Goal: Information Seeking & Learning: Learn about a topic

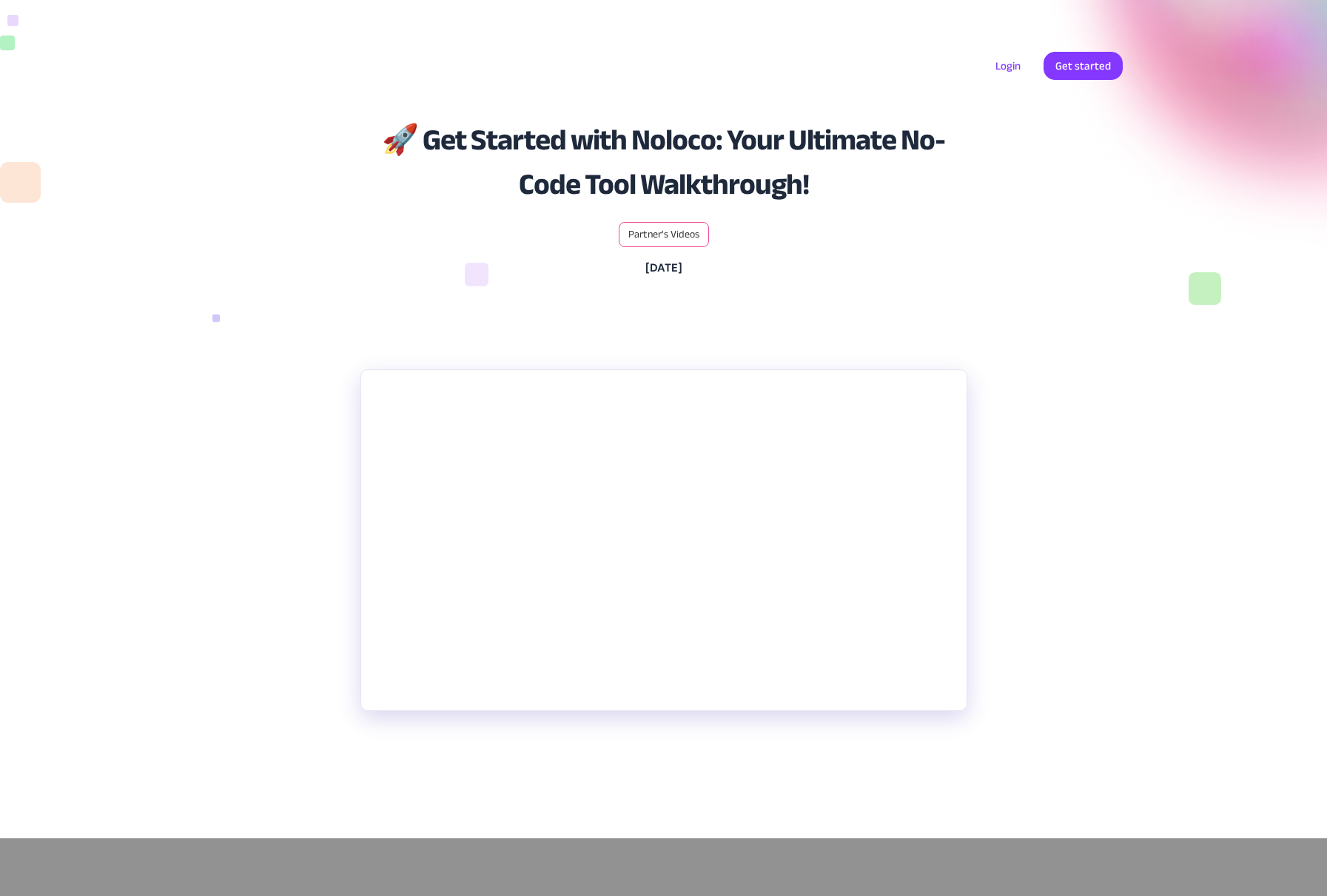
click at [258, 51] on div "Solutions Use Cases Business Types Project Management Keep track of customers, …" at bounding box center [664, 80] width 947 height 87
click at [20, 29] on div "Solutions Use Cases Business Types Project Management Keep track of customers, …" at bounding box center [664, 69] width 1327 height 139
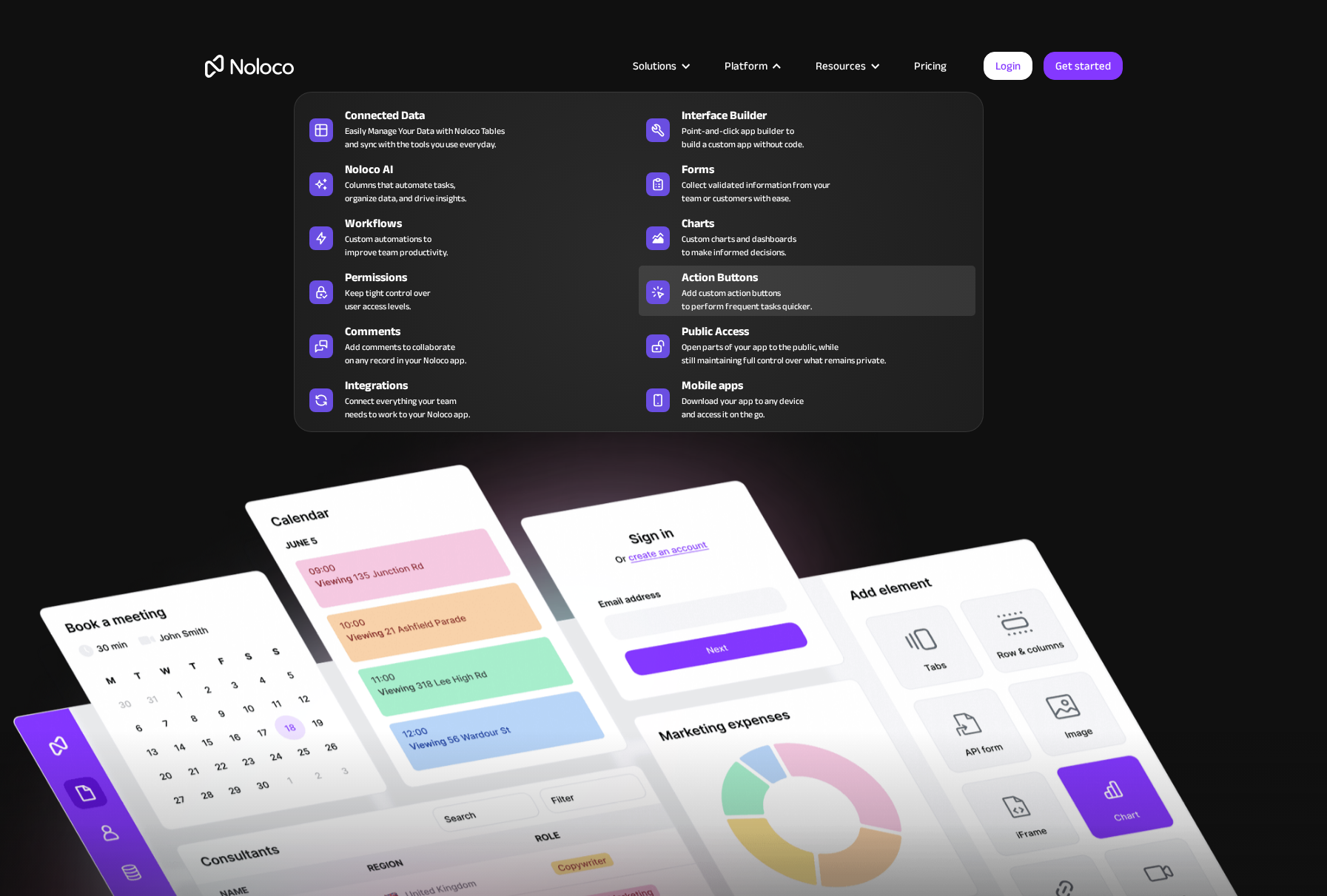
scroll to position [2, 0]
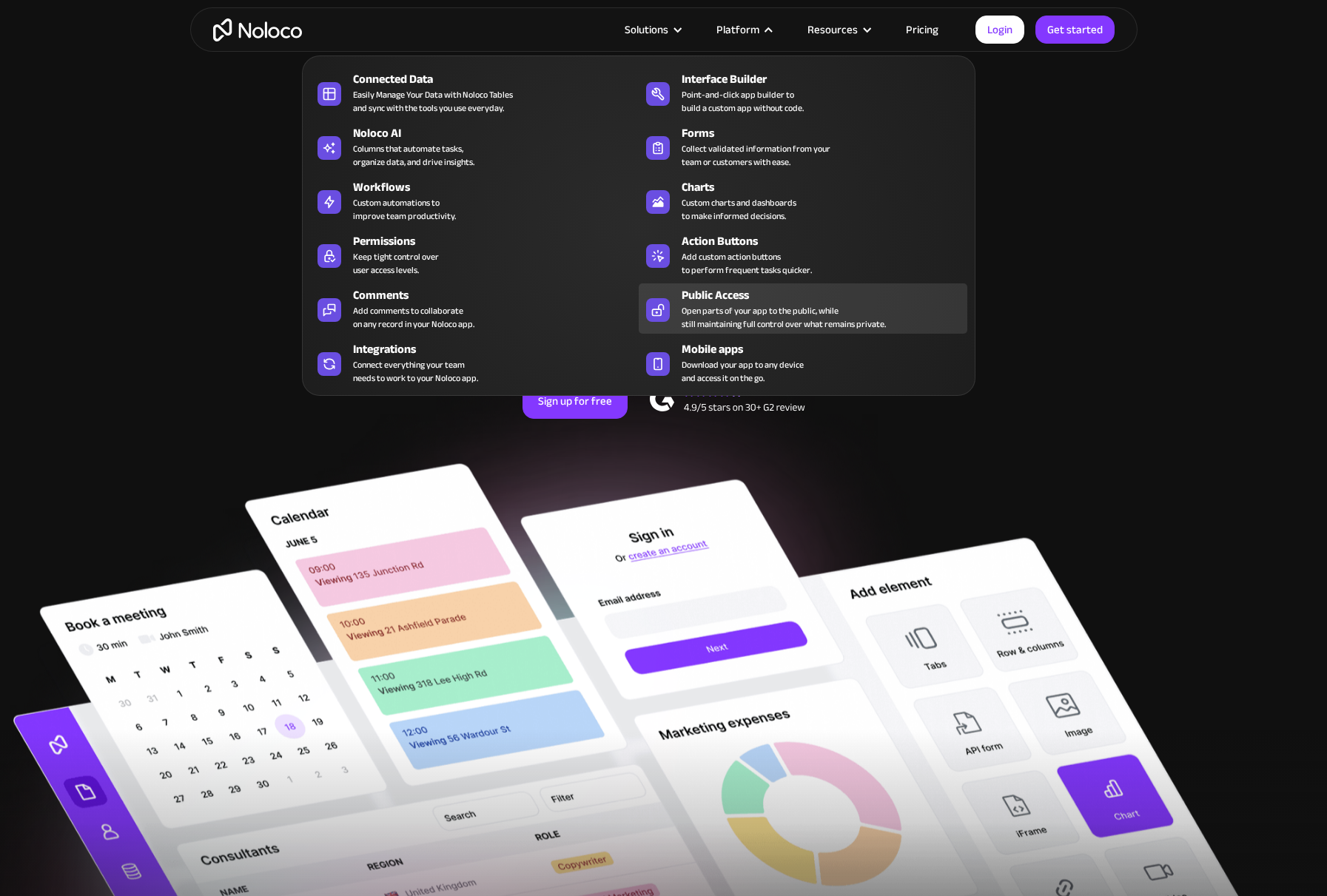
click at [735, 308] on div "Open parts of your app to the public, while still maintaining full control over…" at bounding box center [783, 317] width 204 height 27
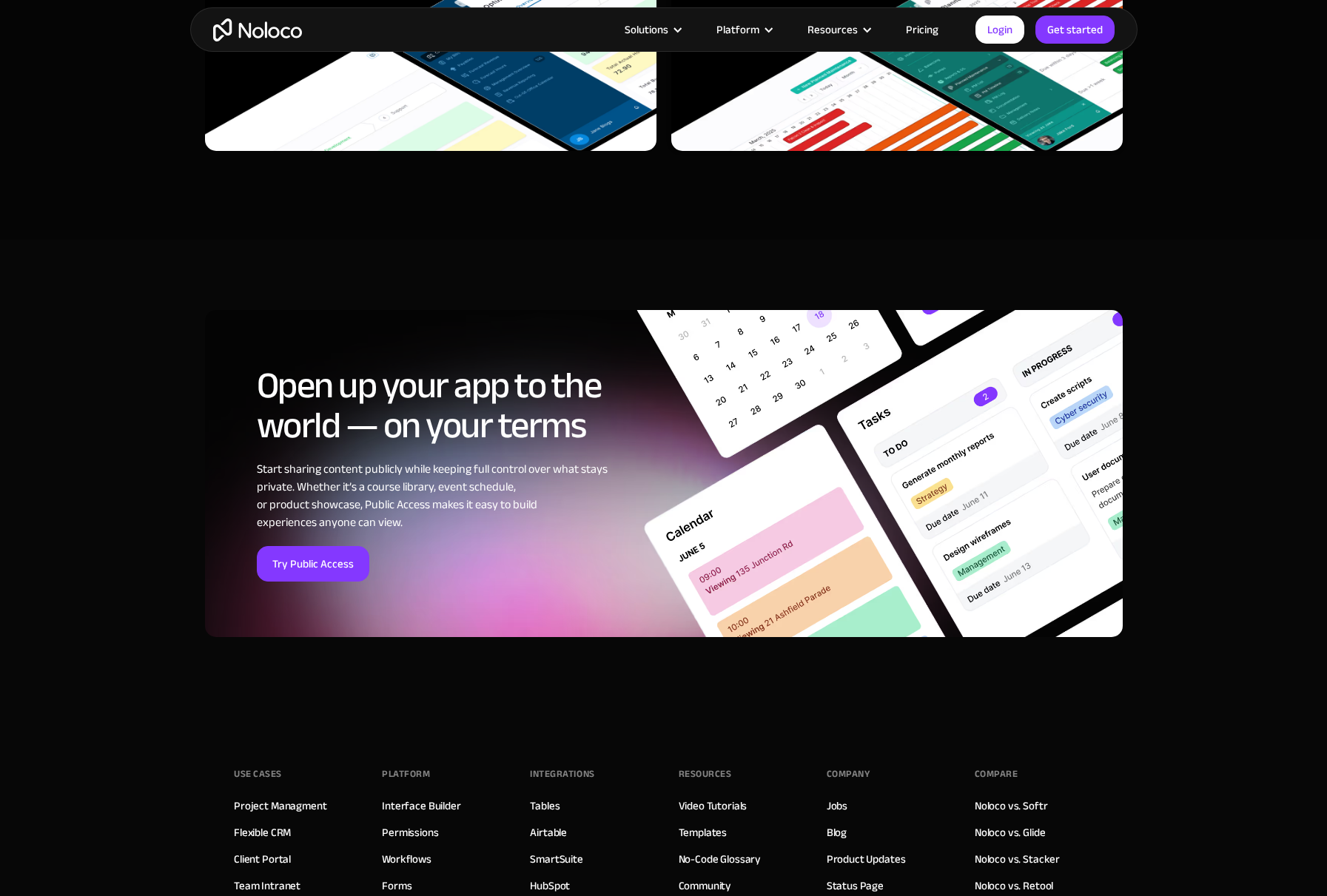
scroll to position [5310, 0]
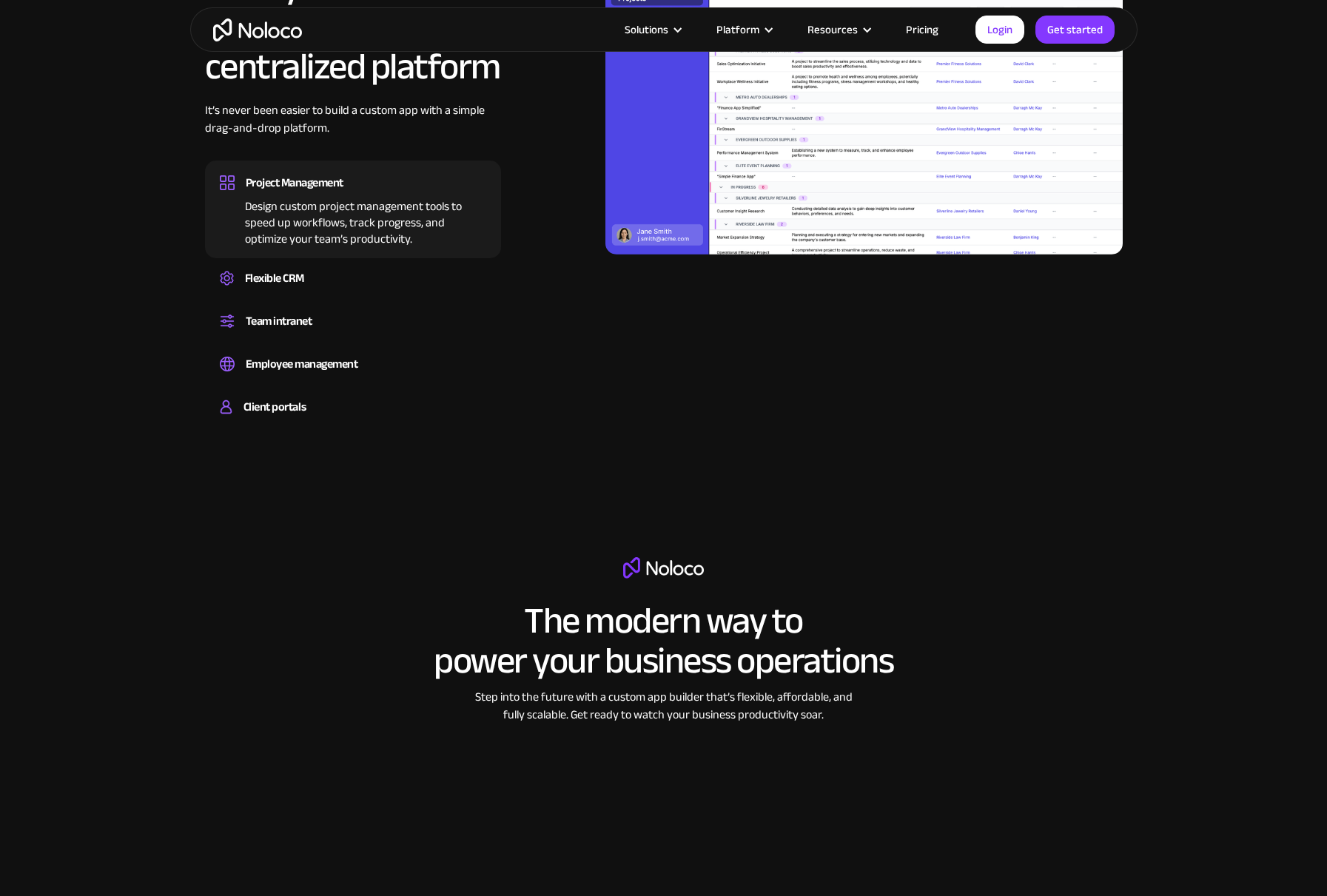
scroll to position [1593, 0]
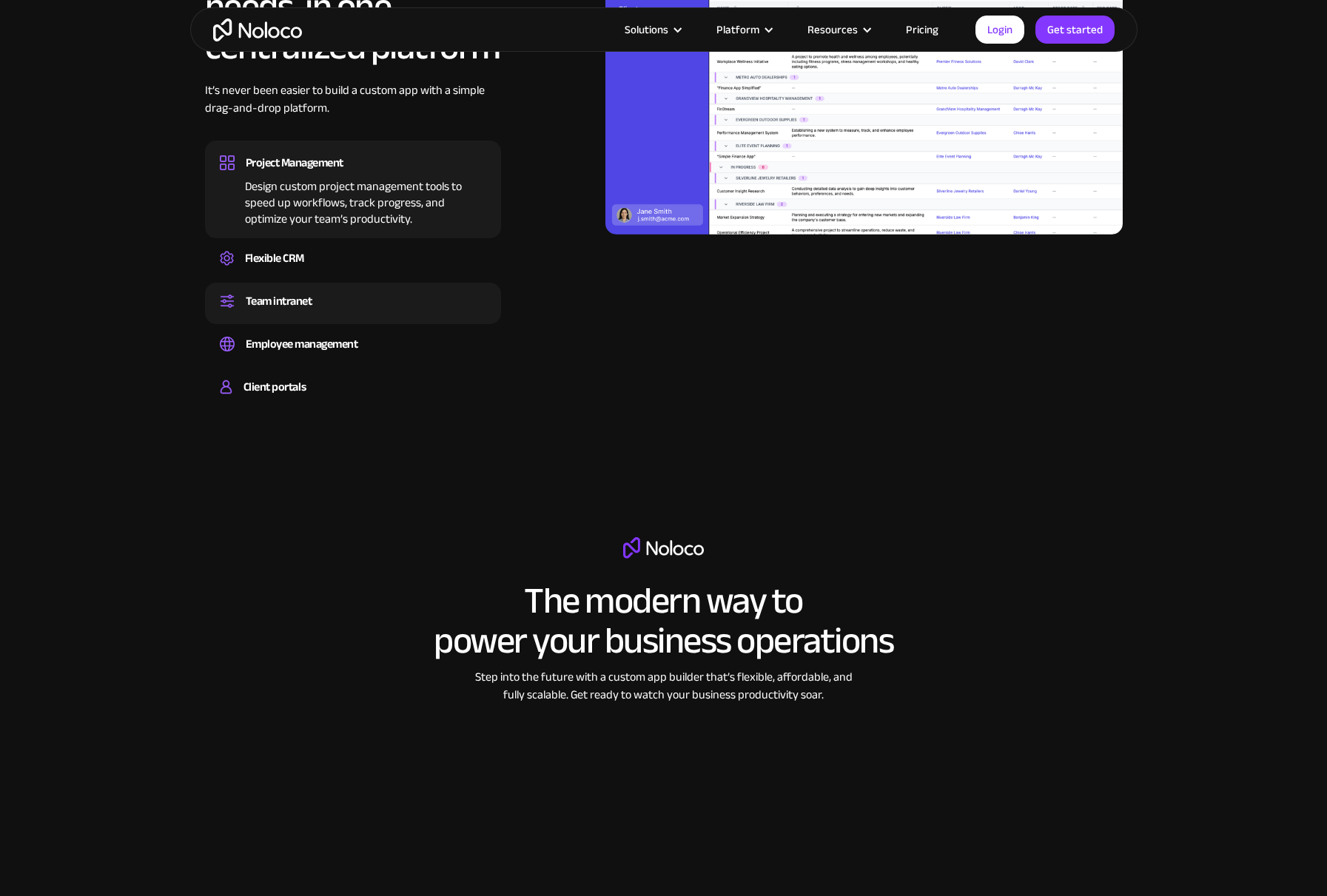
click at [329, 301] on div "Team intranet" at bounding box center [353, 300] width 266 height 22
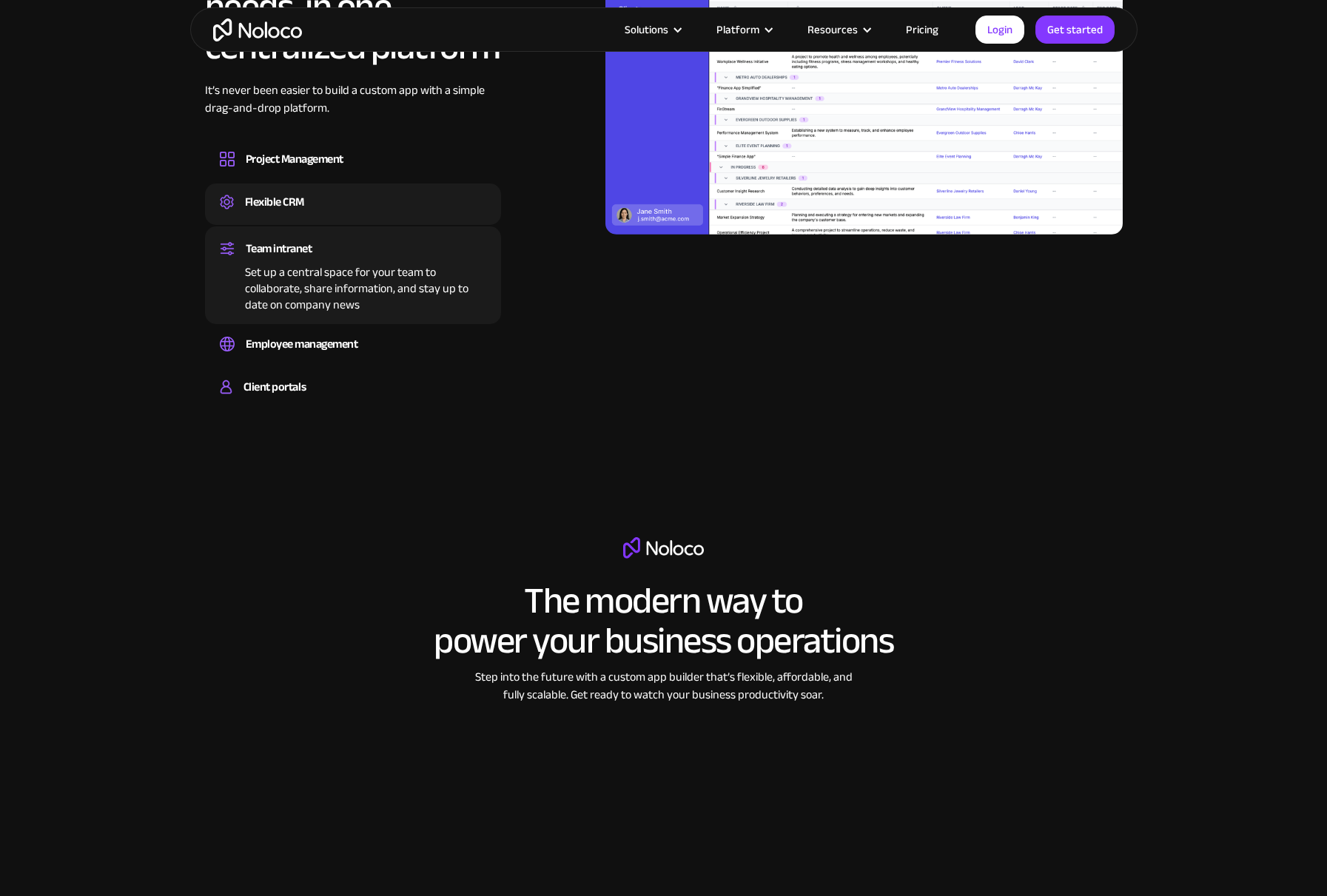
click at [308, 199] on div "Flexible CRM" at bounding box center [353, 201] width 266 height 22
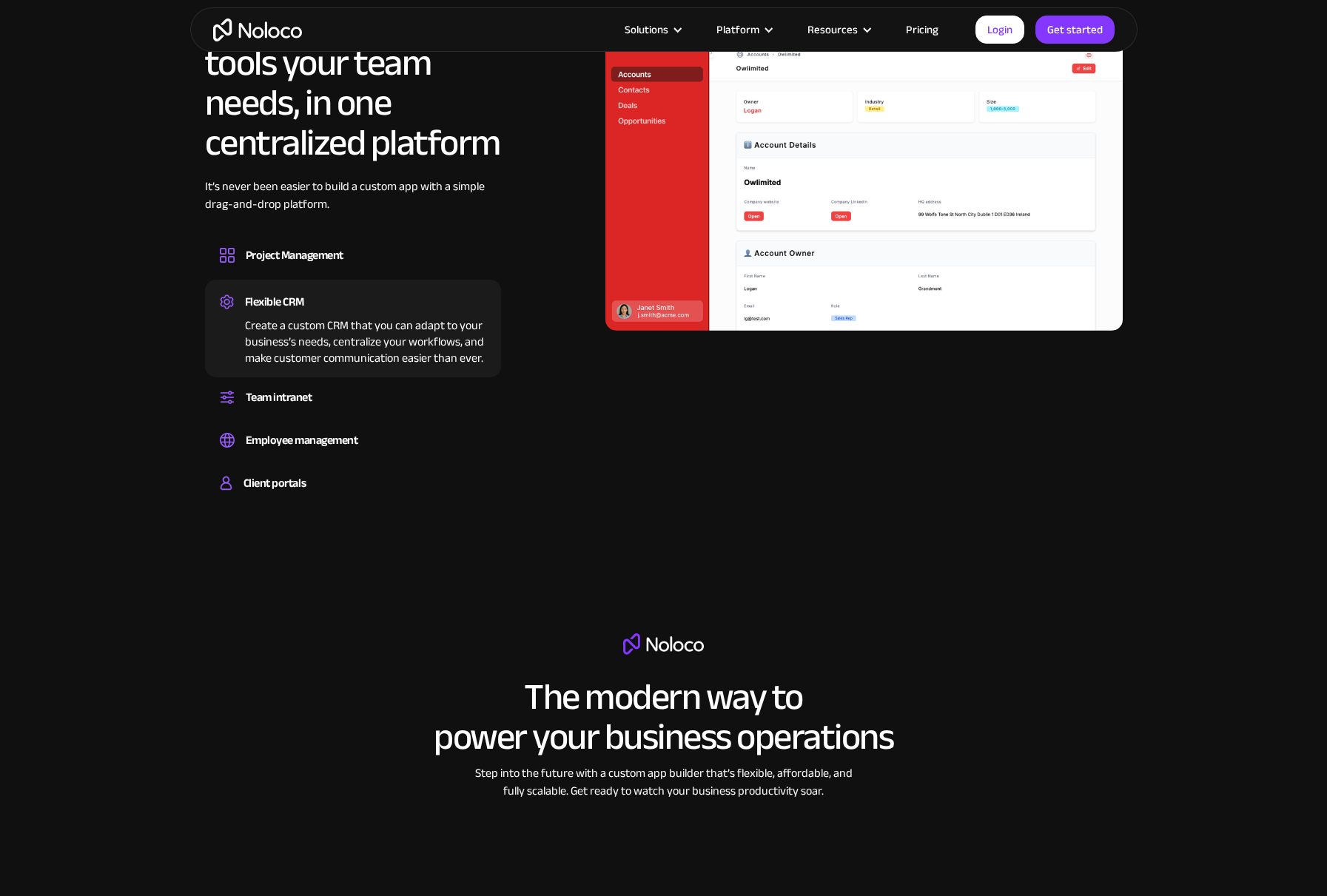
scroll to position [1497, 0]
click at [332, 254] on div "Project Management" at bounding box center [295, 256] width 98 height 22
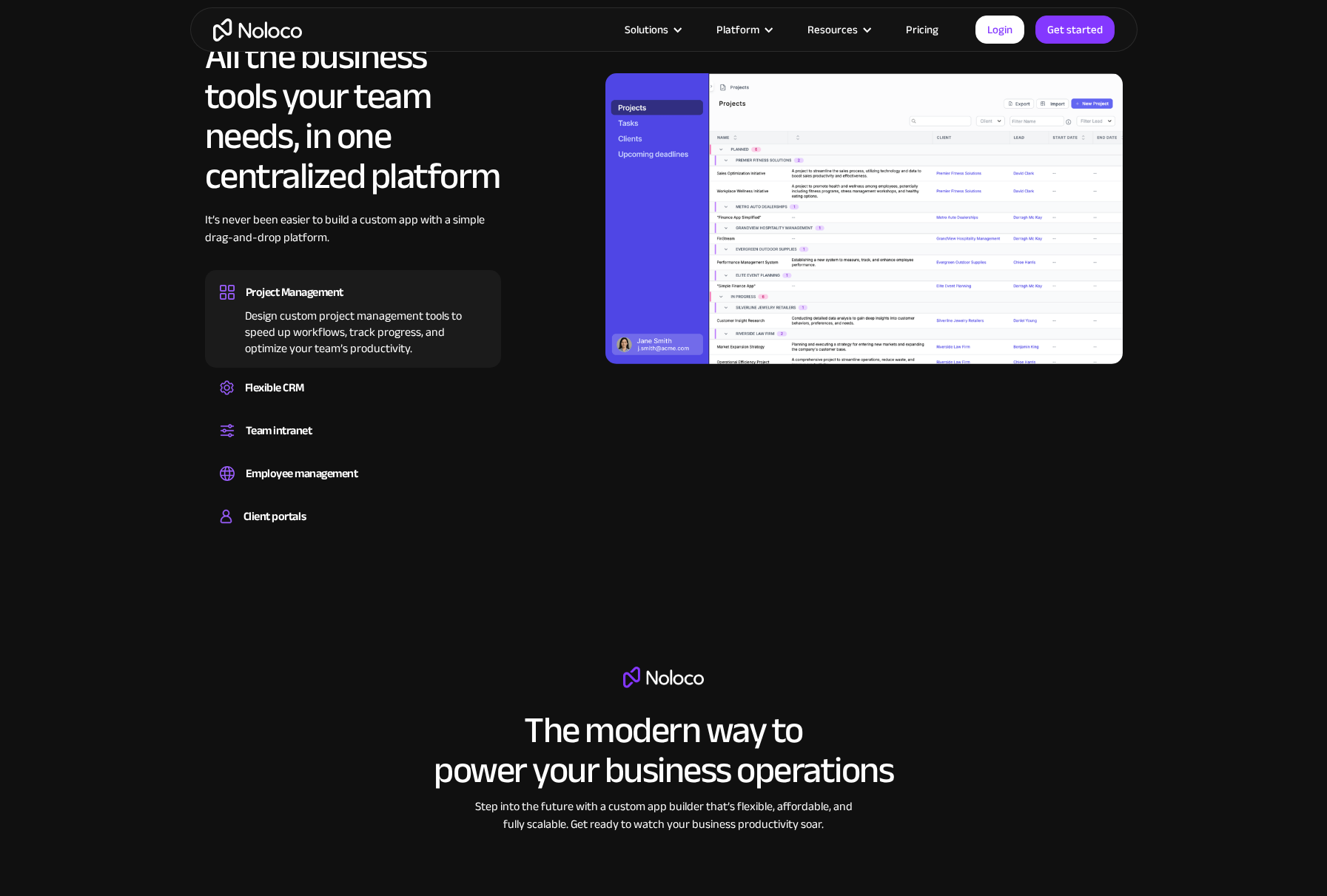
scroll to position [1460, 0]
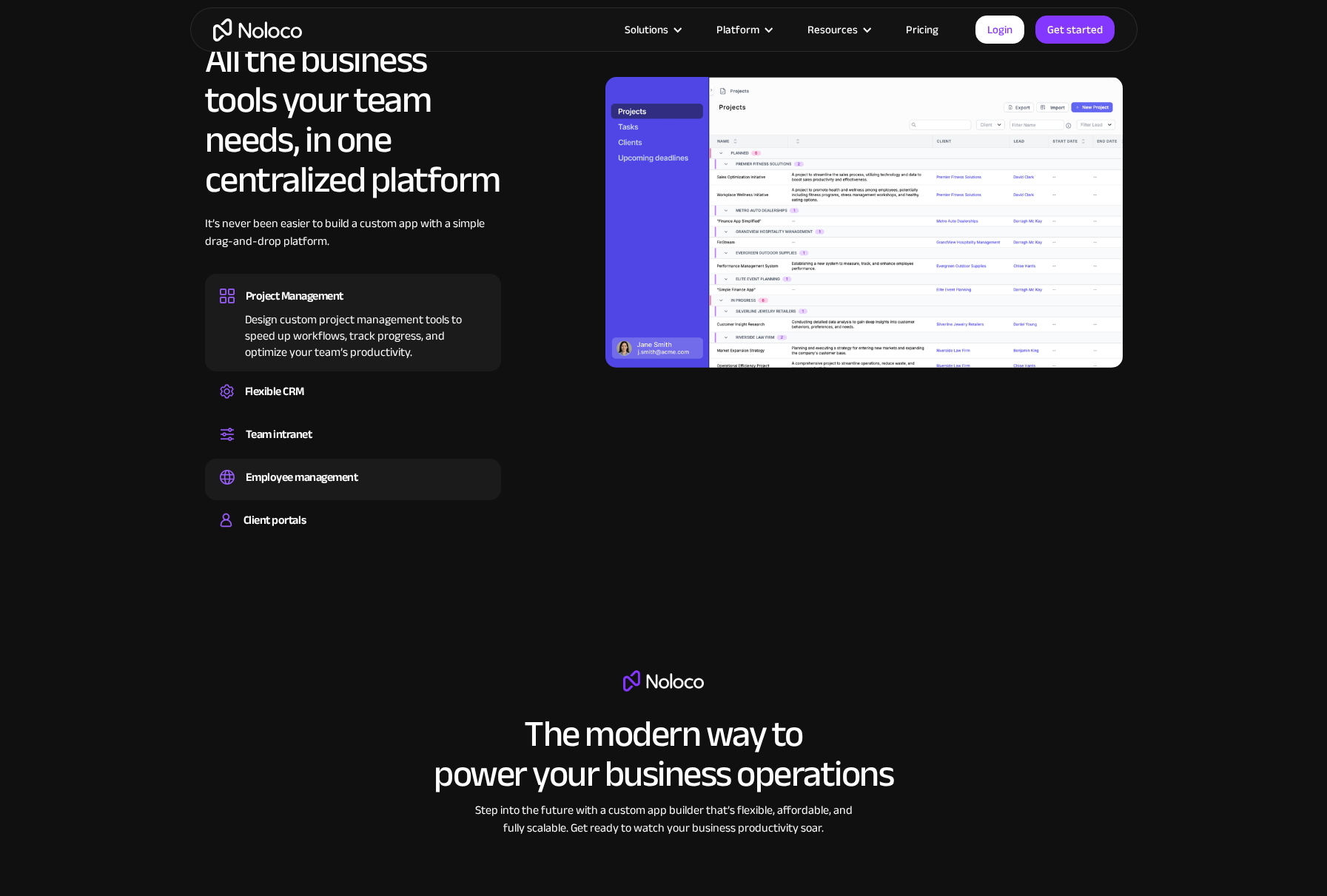
click at [273, 489] on div "Easily manage employee information, track performance, and handle HR tasks from…" at bounding box center [353, 490] width 266 height 4
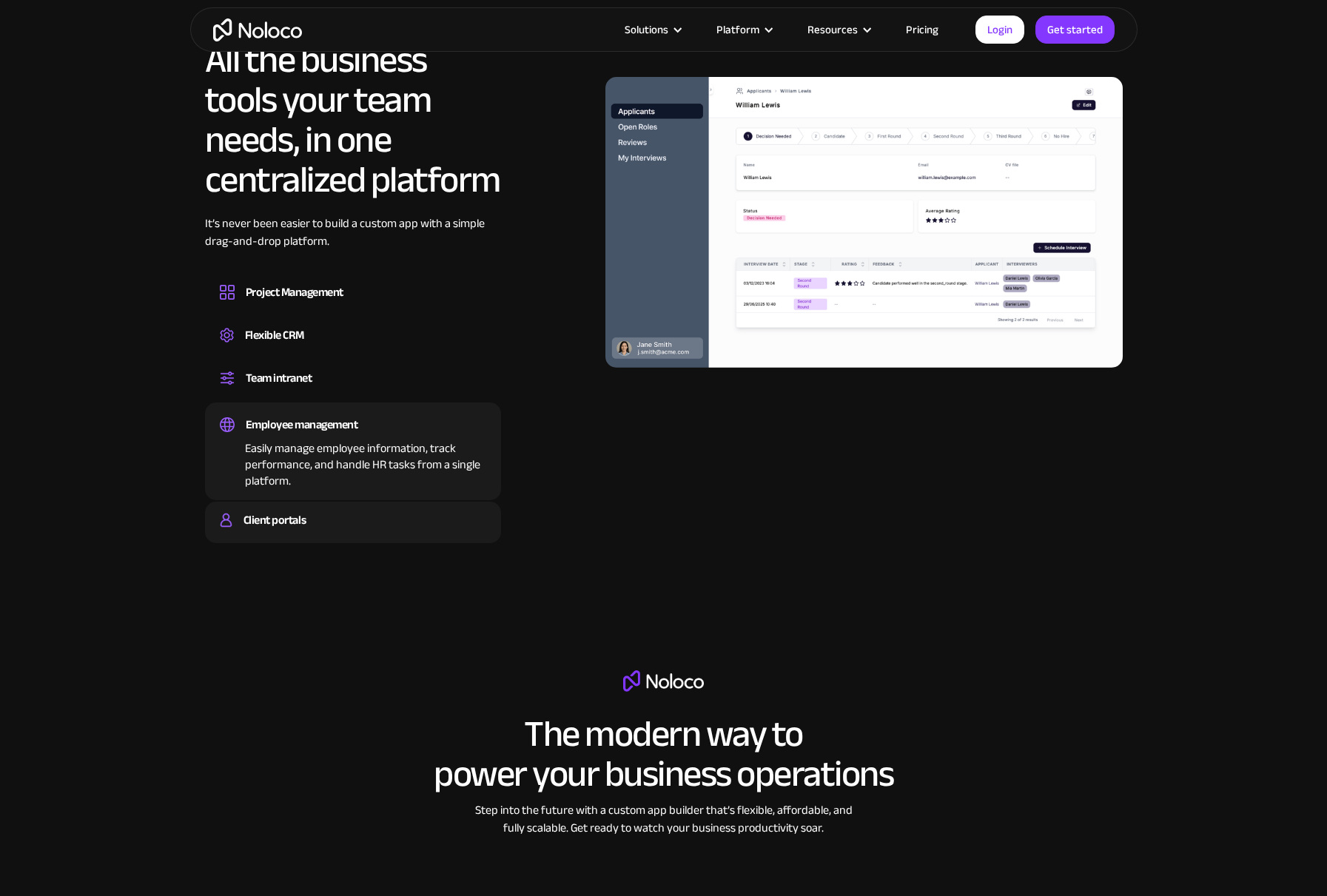
click at [248, 526] on div "Client portals" at bounding box center [274, 519] width 62 height 22
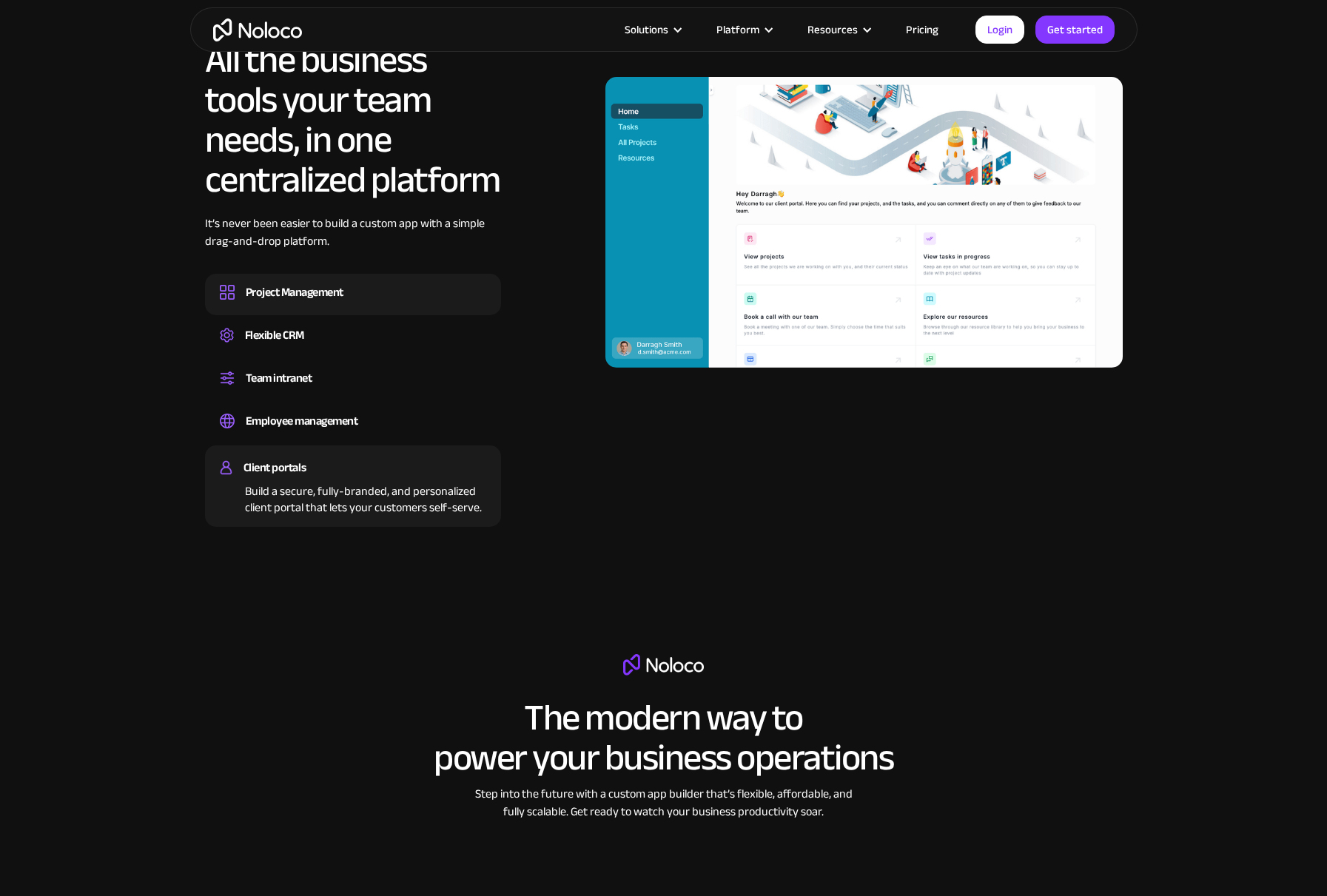
click at [289, 286] on div "Project Management" at bounding box center [295, 291] width 98 height 22
